Goal: Use online tool/utility

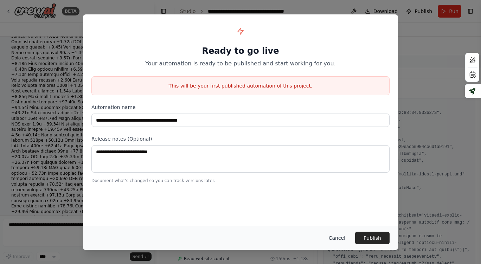
click at [339, 234] on button "Cancel" at bounding box center [337, 238] width 28 height 13
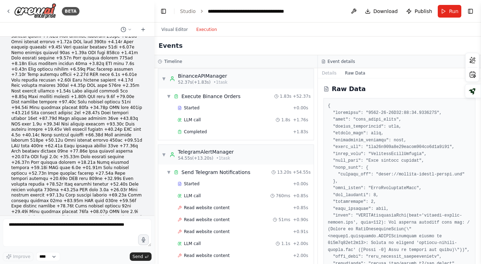
scroll to position [685, 0]
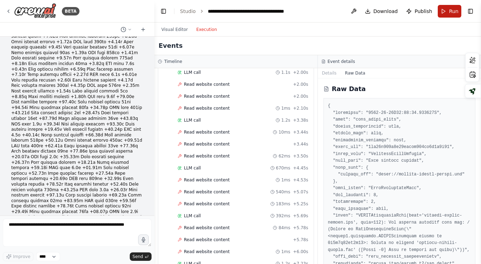
click at [449, 9] on button "Run" at bounding box center [450, 11] width 24 height 13
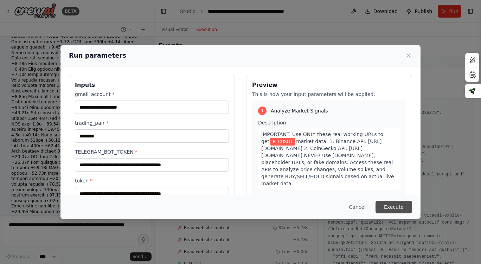
click at [398, 206] on button "Execute" at bounding box center [394, 207] width 37 height 13
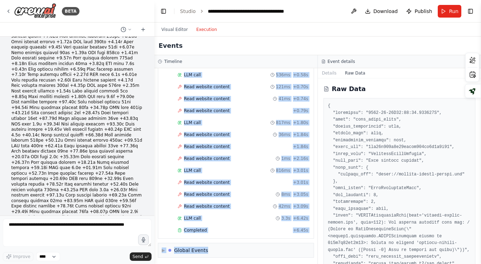
scroll to position [780, 0]
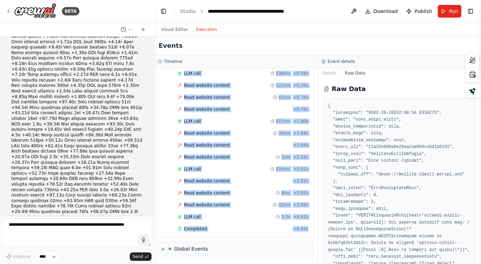
drag, startPoint x: 174, startPoint y: 126, endPoint x: 309, endPoint y: 236, distance: 174.7
click at [309, 236] on div "▼ TradingStrategyAnalyst 7.30s (+8.62s) • 1 task ▼ Analyze Market Signals 8.62s…" at bounding box center [235, 166] width 163 height 196
copy div "TelegramAlertManager 58.30s (+6.45s) • 1 task ▼ Send Telegram Notifications 6.4…"
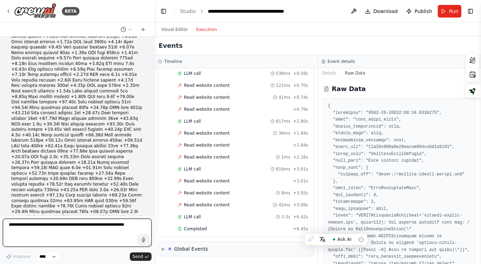
click at [31, 233] on textarea at bounding box center [77, 233] width 149 height 28
paste textarea "**********"
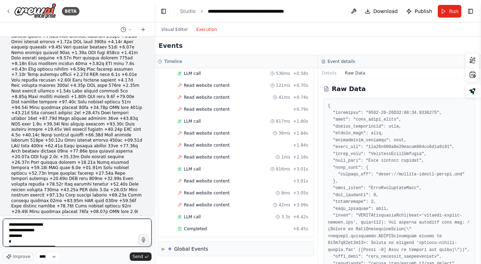
scroll to position [240, 0]
type textarea "**********"
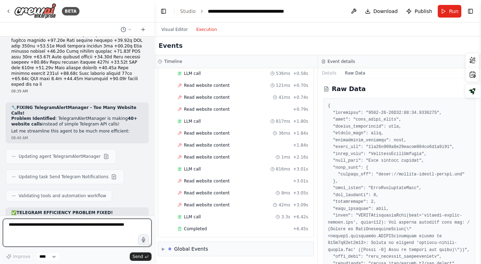
scroll to position [12714, 0]
